Goal: Find specific page/section: Find specific page/section

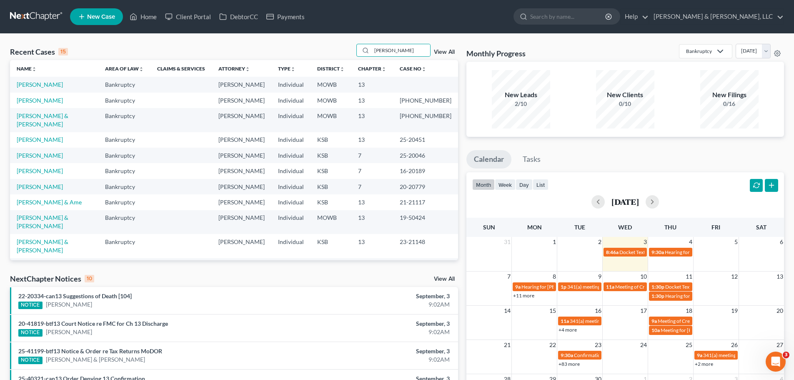
click at [347, 50] on div "Recent Cases 15 [PERSON_NAME] View All" at bounding box center [234, 52] width 448 height 16
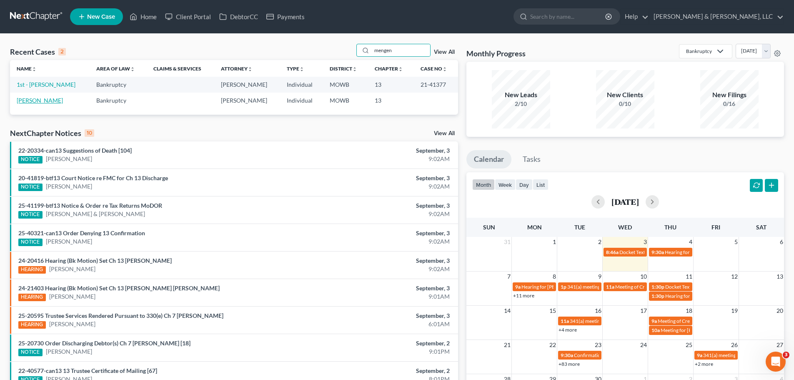
type input "mengen"
click at [47, 97] on link "[PERSON_NAME]" at bounding box center [40, 100] width 46 height 7
select select "6"
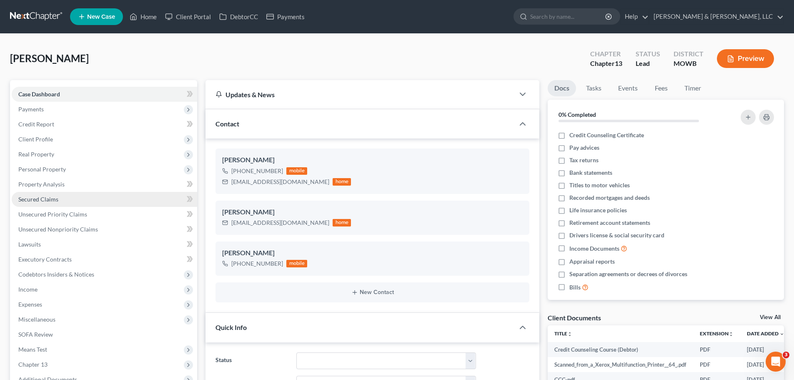
click at [71, 197] on link "Secured Claims" at bounding box center [104, 199] width 185 height 15
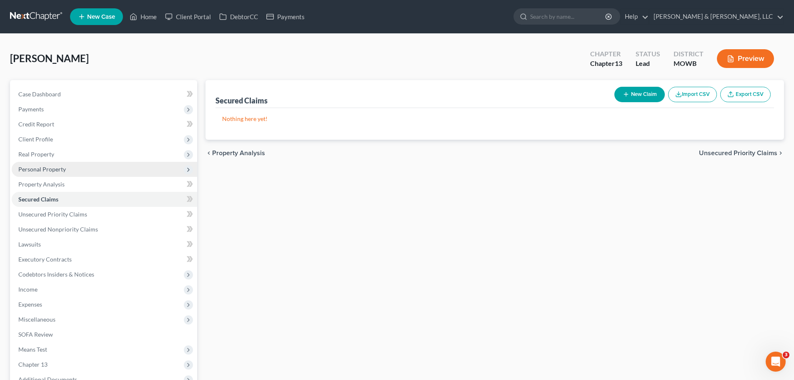
click at [52, 174] on span "Personal Property" at bounding box center [104, 169] width 185 height 15
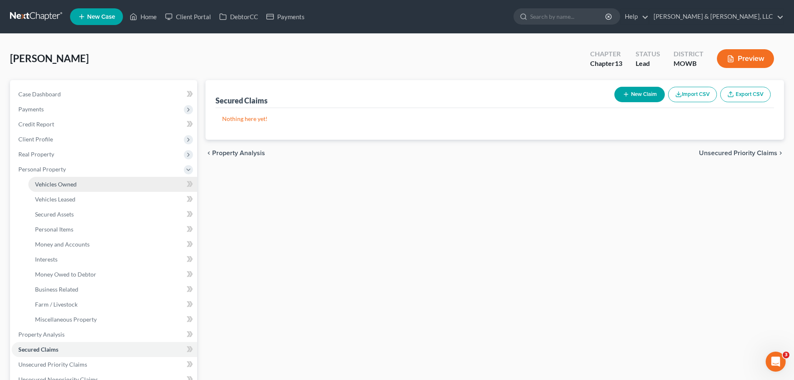
click at [63, 180] on link "Vehicles Owned" at bounding box center [112, 184] width 169 height 15
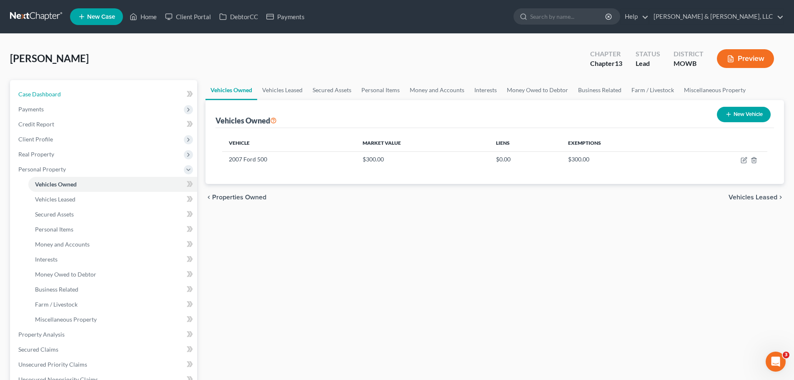
drag, startPoint x: 92, startPoint y: 89, endPoint x: 262, endPoint y: 57, distance: 173.4
click at [92, 89] on link "Case Dashboard" at bounding box center [104, 94] width 185 height 15
select select "6"
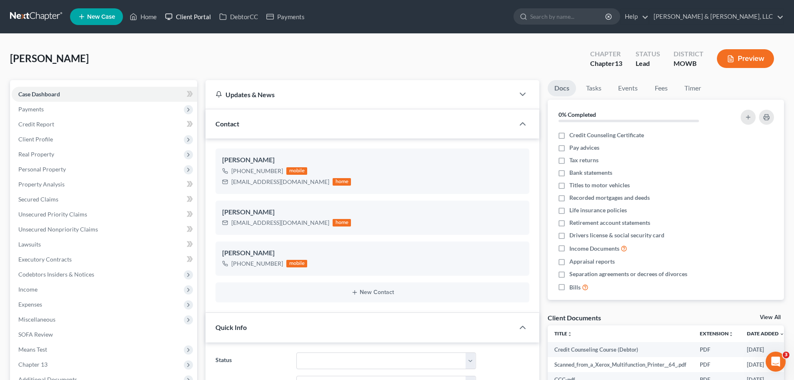
click at [195, 15] on link "Client Portal" at bounding box center [188, 16] width 54 height 15
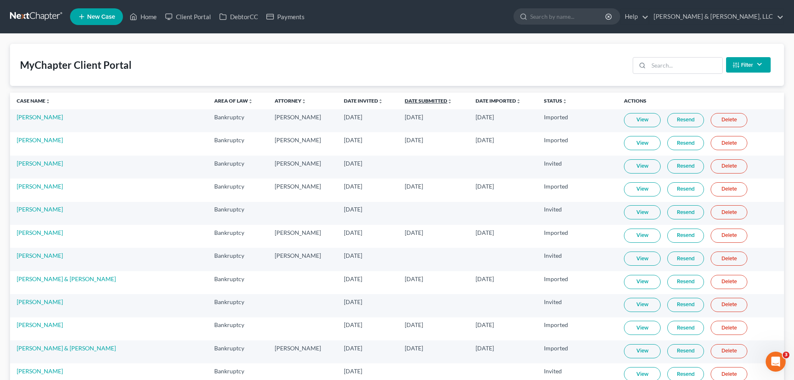
click at [405, 98] on link "Date Submitted unfold_more expand_more expand_less" at bounding box center [428, 100] width 47 height 6
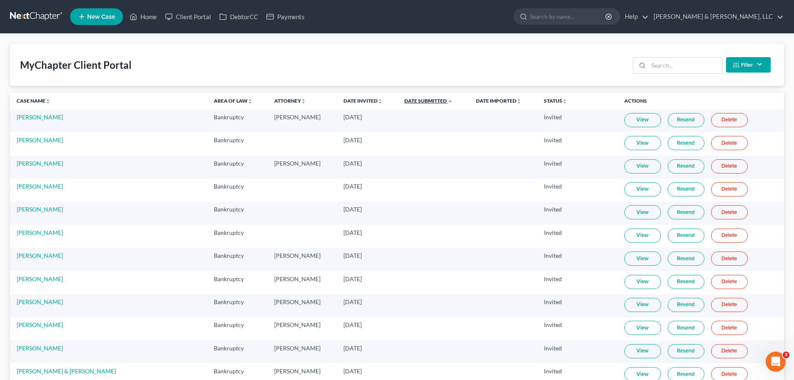
click at [404, 98] on link "Date Submitted unfold_more expand_more expand_less" at bounding box center [428, 100] width 48 height 6
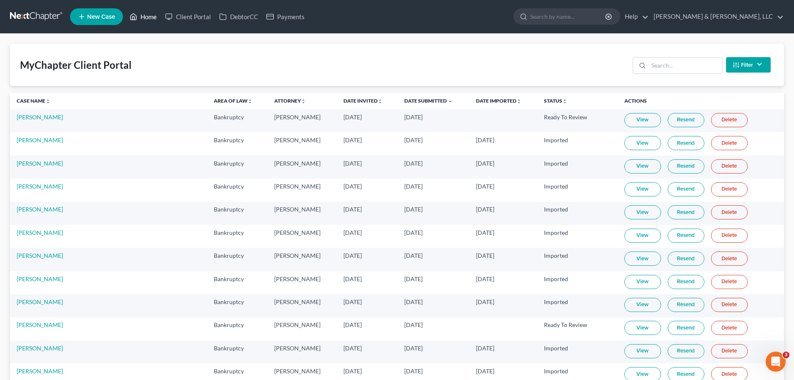
click at [150, 19] on link "Home" at bounding box center [142, 16] width 35 height 15
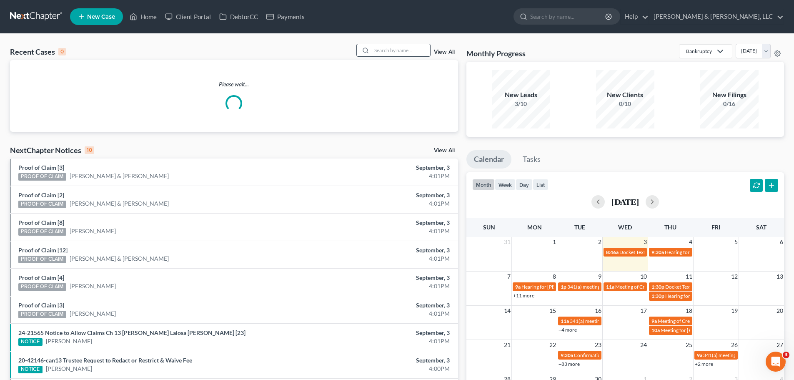
click at [405, 46] on input "search" at bounding box center [401, 50] width 58 height 12
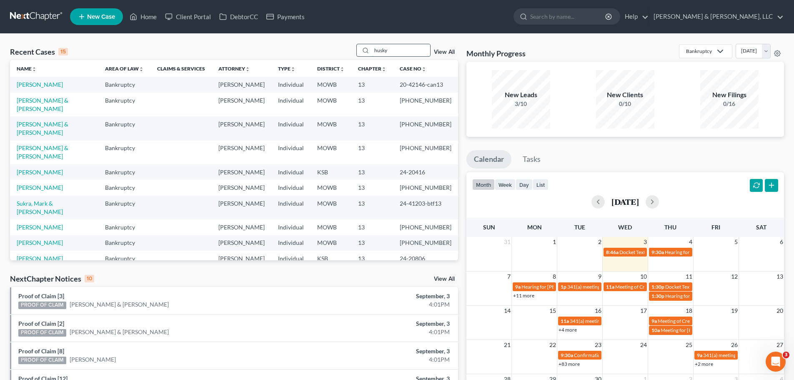
type input "husky"
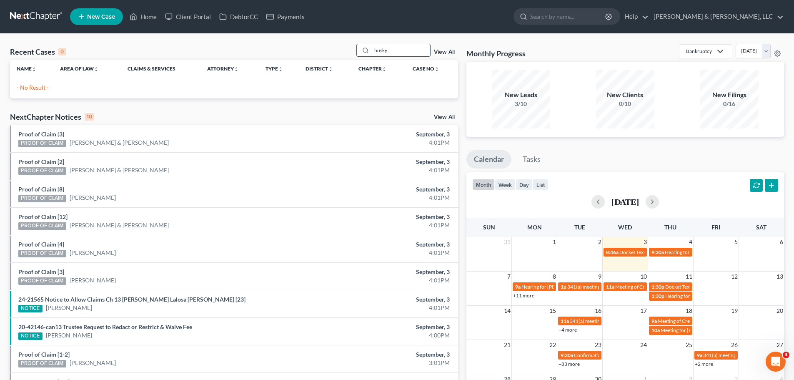
drag, startPoint x: 403, startPoint y: 50, endPoint x: 374, endPoint y: 52, distance: 29.7
click at [374, 52] on input "husky" at bounding box center [401, 50] width 58 height 12
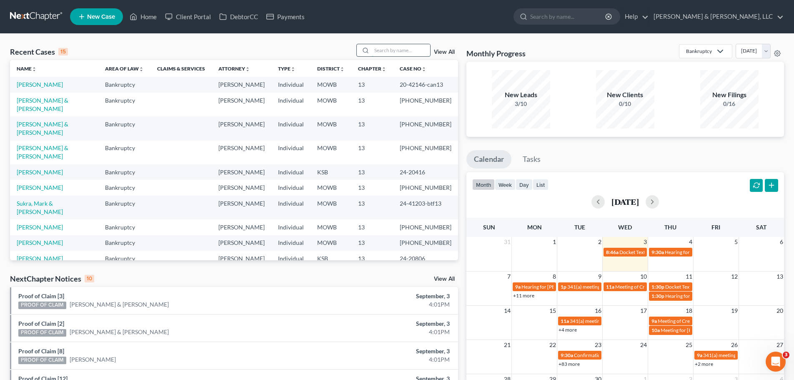
click at [387, 49] on input "search" at bounding box center [401, 50] width 58 height 12
type input "wyatt"
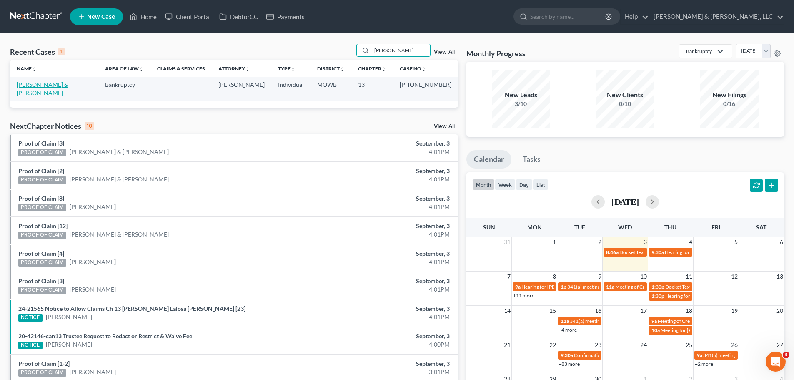
click at [53, 83] on link "Wyatt, Jerry & Becky" at bounding box center [43, 88] width 52 height 15
select select "2"
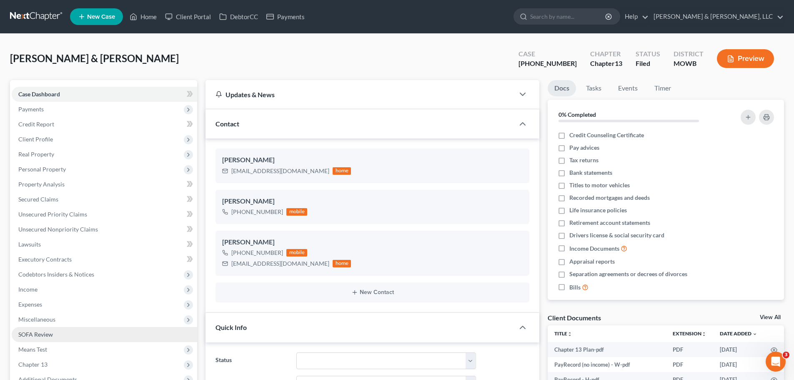
scroll to position [125, 0]
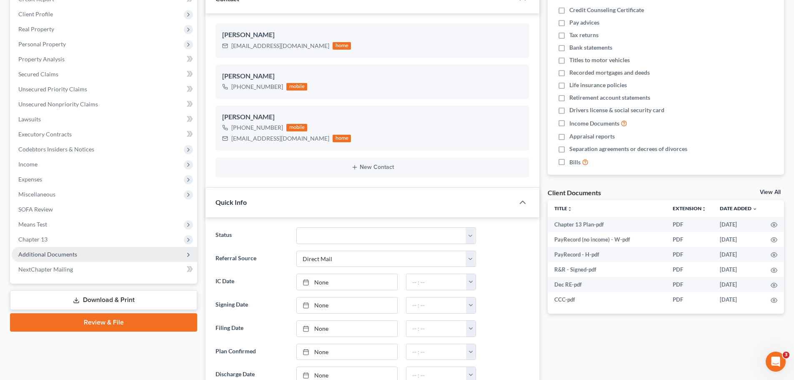
click at [62, 257] on span "Additional Documents" at bounding box center [47, 253] width 59 height 7
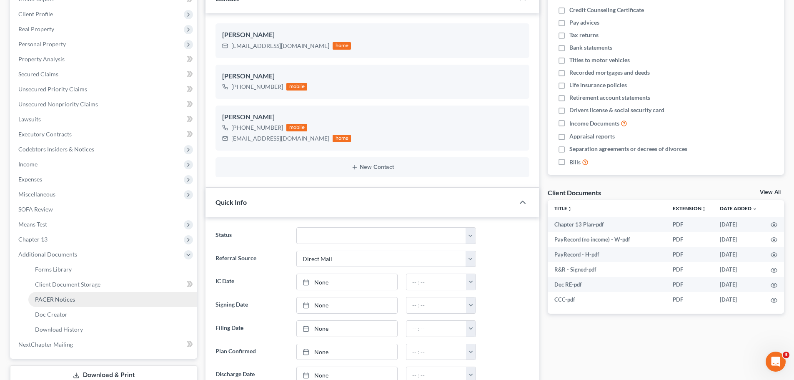
click at [62, 294] on link "PACER Notices" at bounding box center [112, 299] width 169 height 15
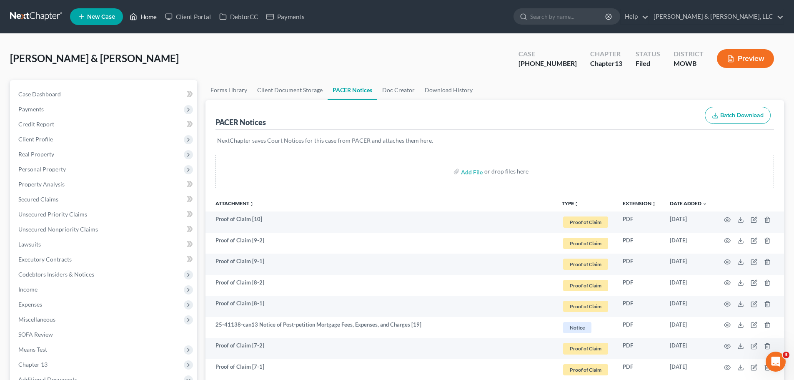
click at [147, 15] on link "Home" at bounding box center [142, 16] width 35 height 15
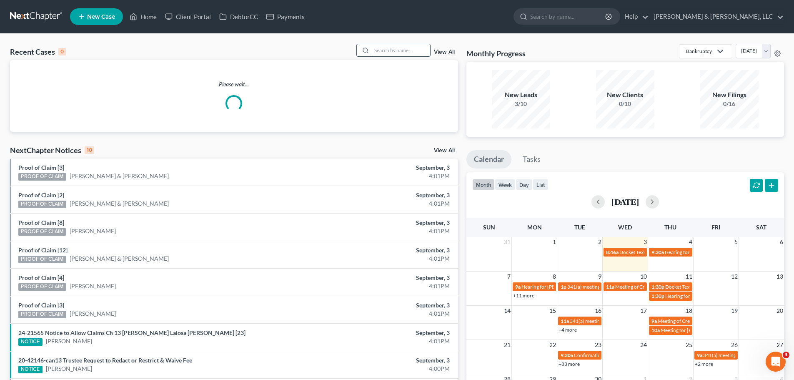
click at [392, 56] on input "search" at bounding box center [401, 50] width 58 height 12
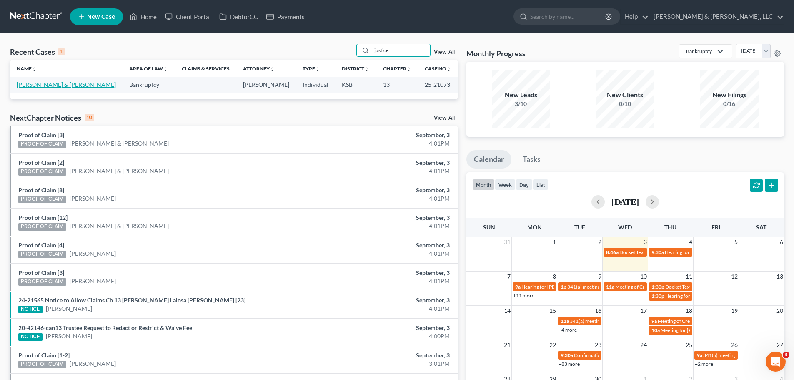
type input "justice"
click at [39, 86] on link "Justice, William & Lori" at bounding box center [66, 84] width 99 height 7
select select "6"
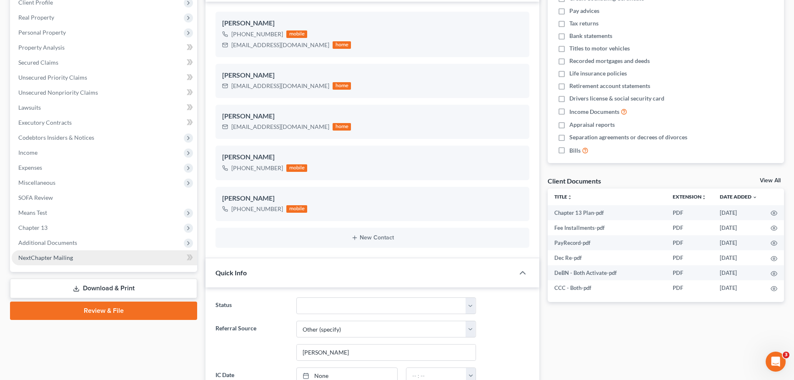
scroll to position [167, 0]
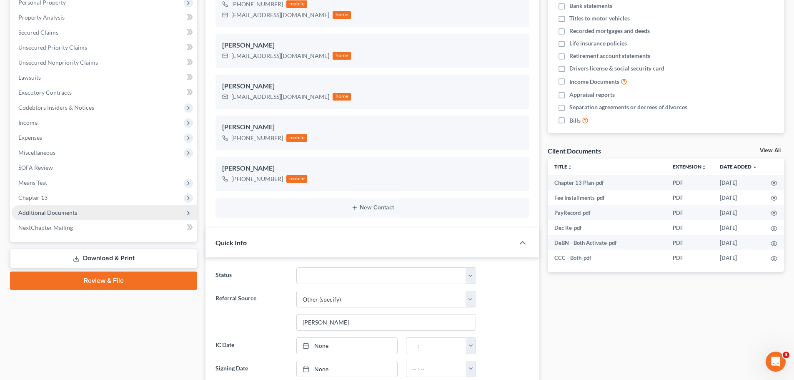
click at [68, 209] on span "Additional Documents" at bounding box center [47, 212] width 59 height 7
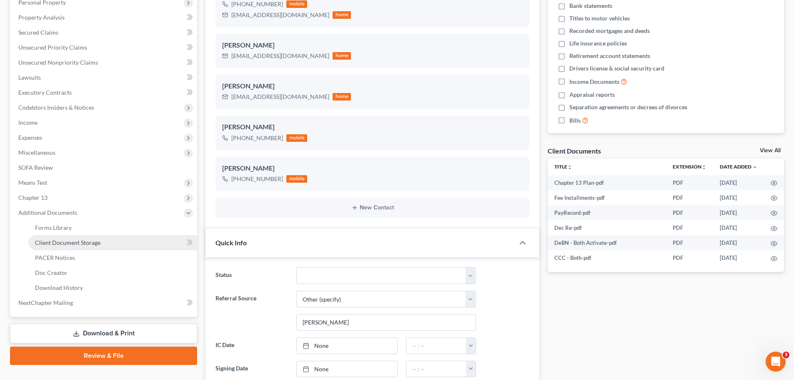
click at [82, 244] on span "Client Document Storage" at bounding box center [67, 242] width 65 height 7
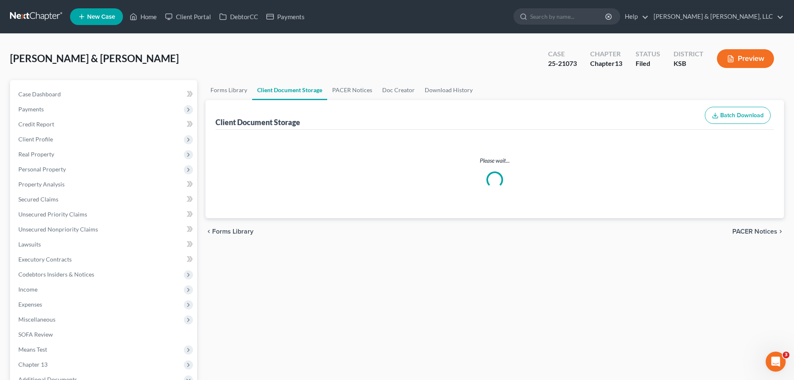
select select "0"
select select "2"
select select "3"
select select "4"
select select "5"
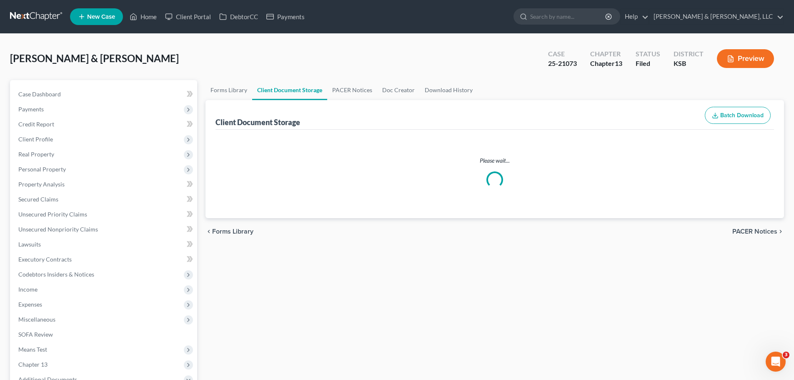
select select "1"
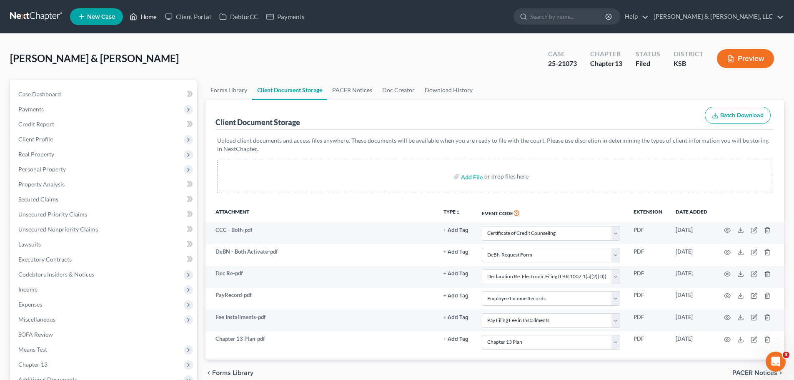
click at [153, 17] on link "Home" at bounding box center [142, 16] width 35 height 15
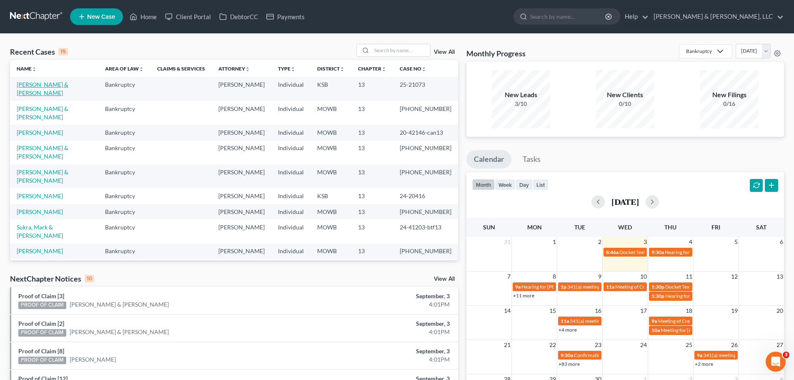
click at [54, 83] on link "Justice, William & Lori" at bounding box center [43, 88] width 52 height 15
select select "6"
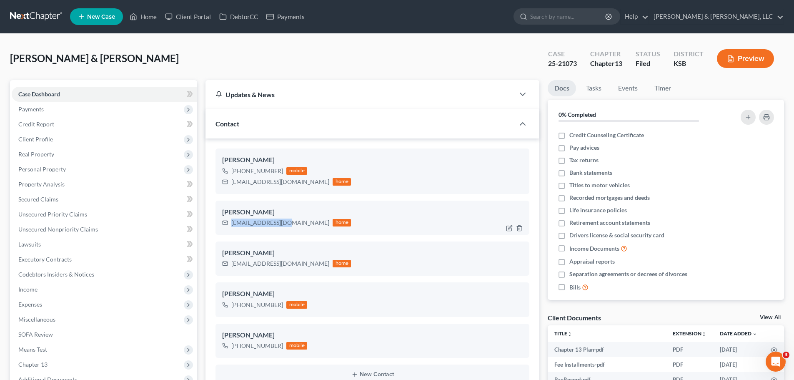
drag, startPoint x: 232, startPoint y: 223, endPoint x: 279, endPoint y: 223, distance: 47.5
click at [279, 223] on div "BillyJIV@gmail.com" at bounding box center [280, 222] width 98 height 8
copy div "BillyJIV@gmail.com"
drag, startPoint x: 151, startPoint y: 17, endPoint x: 137, endPoint y: 2, distance: 20.7
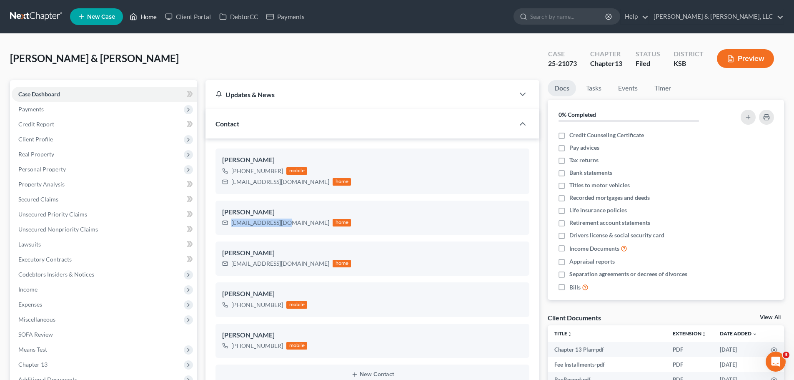
click at [151, 17] on link "Home" at bounding box center [142, 16] width 35 height 15
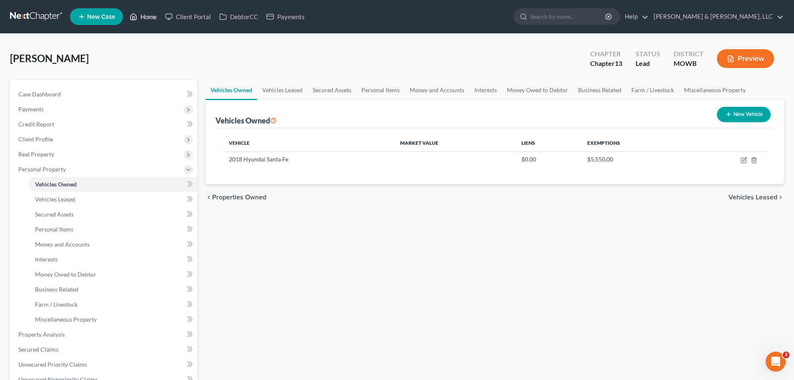
click at [154, 16] on link "Home" at bounding box center [142, 16] width 35 height 15
